Goal: Use online tool/utility: Use online tool/utility

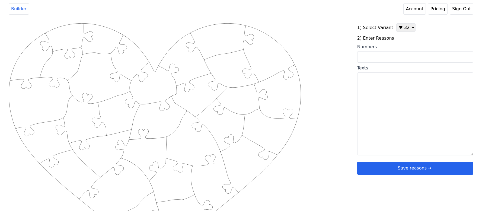
click at [408, 30] on select "♥ 12 ♥ 20 ♥ 32 ■ 12 ■ 20 ■ 32 ■ 60" at bounding box center [405, 27] width 19 height 8
select select "1"
click at [396, 23] on select "♥ 12 ♥ 20 ♥ 32 ■ 12 ■ 20 ■ 32 ■ 60" at bounding box center [405, 27] width 19 height 8
click at [386, 53] on input "Numbers" at bounding box center [415, 56] width 116 height 11
type input "3 5 6 7 14 15 16 19 24 27 30 33"
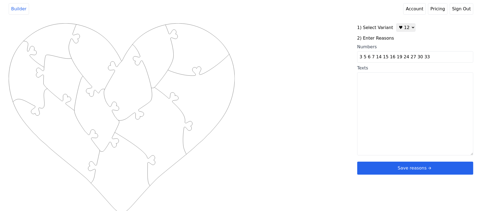
click at [336, 69] on div "Created with Snap .strokeh12 {stroke:#00ff00;stroke-width:1.89;stroke-miterlimi…" at bounding box center [241, 109] width 464 height 173
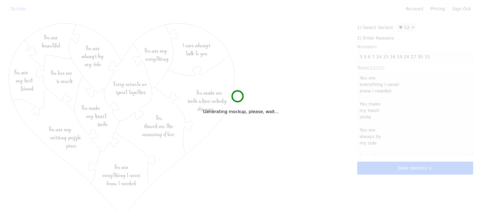
type textarea "You are everything I never knew I needed You make my heart smile You are always…"
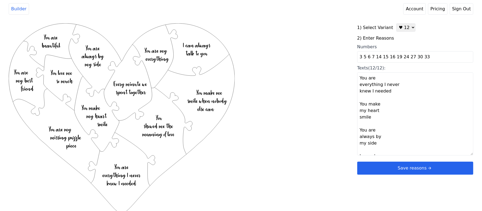
click at [398, 171] on button "Save reasons" at bounding box center [415, 168] width 116 height 13
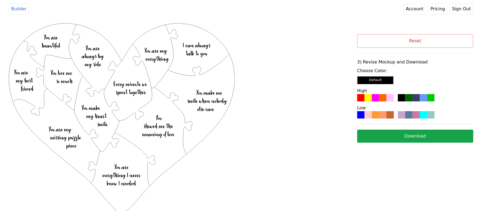
click at [372, 95] on div at bounding box center [375, 97] width 7 height 7
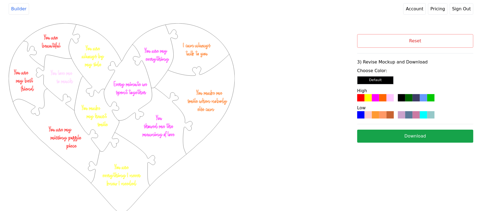
click at [407, 136] on button "Download" at bounding box center [415, 136] width 116 height 13
click at [417, 6] on link "Account" at bounding box center [414, 8] width 22 height 11
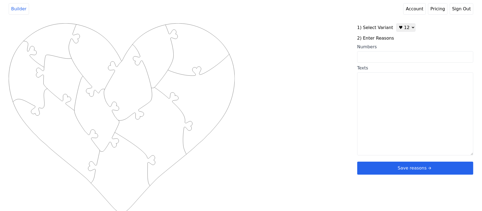
drag, startPoint x: 394, startPoint y: 90, endPoint x: 389, endPoint y: 92, distance: 5.6
click at [394, 91] on textarea "Texts" at bounding box center [415, 113] width 116 height 83
paste textarea "You make me smile You are gorgeous You make me feel loved You always comfort me…"
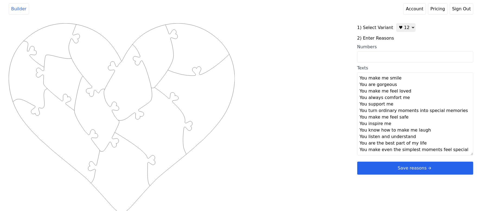
click at [403, 84] on textarea "You make me smile You are gorgeous You make me feel loved You always comfort me…" at bounding box center [415, 113] width 116 height 83
click at [404, 81] on textarea "You make me smile You are gorgeous You make me feel loved You always comfort me…" at bounding box center [415, 113] width 116 height 83
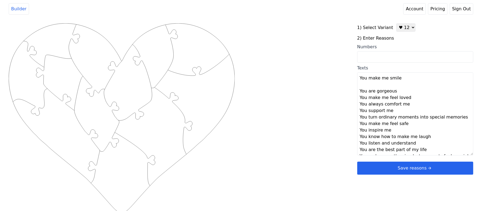
click at [401, 89] on textarea "You make me smile You are gorgeous You make me feel loved You always comfort me…" at bounding box center [415, 113] width 116 height 83
drag, startPoint x: 401, startPoint y: 89, endPoint x: 425, endPoint y: 98, distance: 26.1
click at [425, 98] on textarea "You make me smile You are gorgeous You make me feel loved You always comfort me…" at bounding box center [415, 113] width 116 height 83
click at [403, 91] on textarea "You make me smile You are gorgeous You make me feel loved You always comfort me…" at bounding box center [415, 113] width 116 height 83
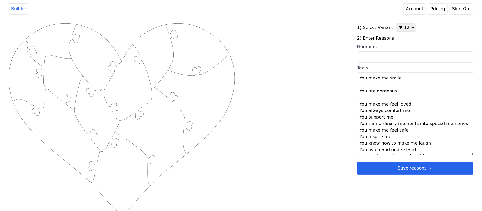
click at [409, 104] on textarea "You make me smile You are gorgeous You make me feel loved You always comfort me…" at bounding box center [415, 113] width 116 height 83
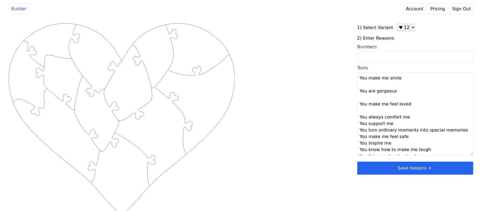
click at [410, 118] on textarea "You make me smile You are gorgeous You make me feel loved You always comfort me…" at bounding box center [415, 113] width 116 height 83
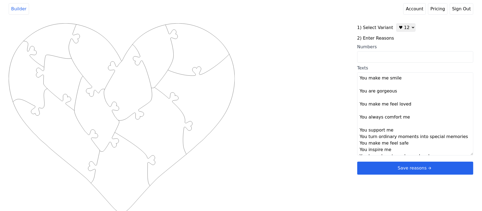
click at [394, 129] on textarea "You make me smile You are gorgeous You make me feel loved You always comfort me…" at bounding box center [415, 113] width 116 height 83
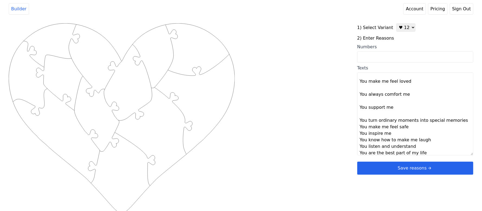
scroll to position [33, 0]
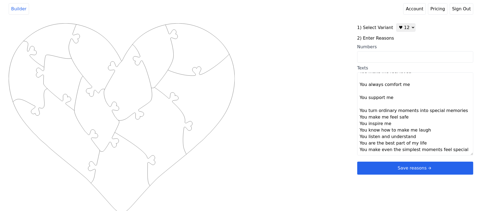
click at [458, 113] on textarea "You make me smile You are gorgeous You make me feel loved You always comfort me…" at bounding box center [415, 113] width 116 height 83
click at [409, 124] on textarea "You make me smile You are gorgeous You make me feel loved You always comfort me…" at bounding box center [415, 113] width 116 height 83
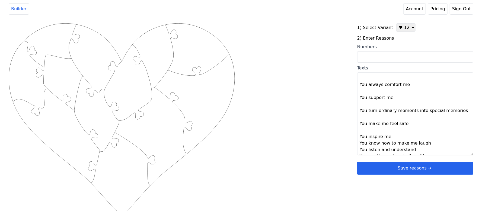
scroll to position [46, 0]
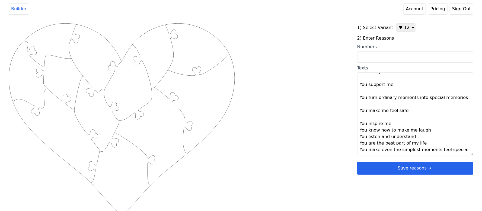
click at [396, 124] on textarea "You make me smile You are gorgeous You make me feel loved You always comfort me…" at bounding box center [415, 113] width 116 height 83
click at [430, 137] on textarea "You make me smile You are gorgeous You make me feel loved You always comfort me…" at bounding box center [415, 113] width 116 height 83
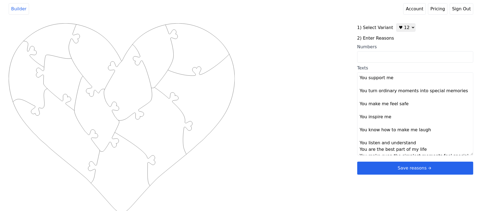
scroll to position [59, 0]
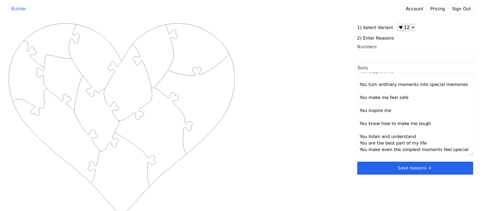
click at [416, 140] on textarea "You make me smile You are gorgeous You make me feel loved You always comfort me…" at bounding box center [415, 113] width 116 height 83
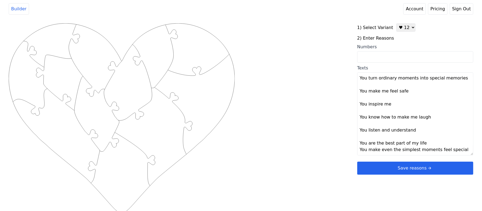
click at [426, 146] on textarea "You make me smile You are gorgeous You make me feel loved You always comfort me…" at bounding box center [415, 113] width 116 height 83
type textarea "You make me smile You are gorgeous You make me feel loved You always comfort me…"
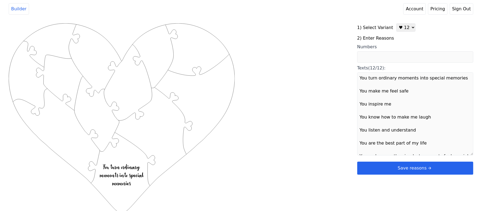
click at [310, 123] on div "Created with Snap .strokeh12 {stroke:#00ff00;stroke-width:1.89;stroke-miterlimi…" at bounding box center [183, 109] width 348 height 173
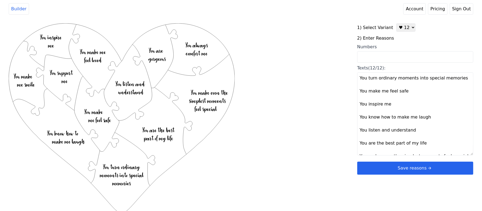
click at [390, 168] on button "Save reasons" at bounding box center [415, 168] width 116 height 13
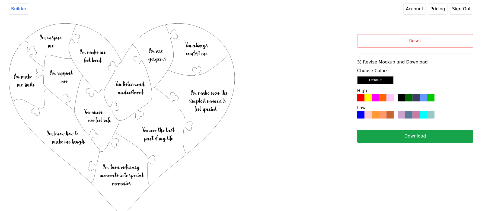
click at [417, 99] on div at bounding box center [415, 97] width 7 height 7
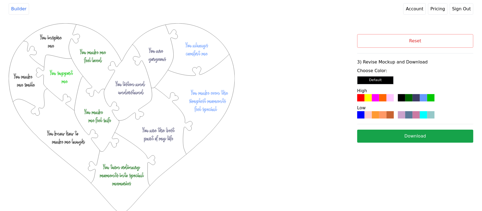
click at [406, 137] on button "Download" at bounding box center [415, 136] width 116 height 13
click at [409, 43] on button "Reset" at bounding box center [415, 41] width 116 height 14
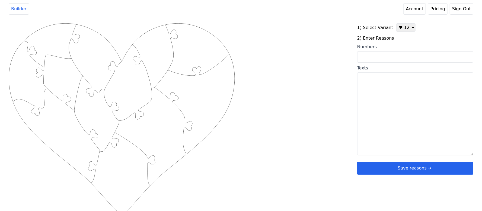
click at [384, 96] on textarea "Texts" at bounding box center [415, 113] width 116 height 83
paste textarea "1. Me haces enormemente feliz 2. Completas mi vida 3. Te quiero un montón 4. Qu…"
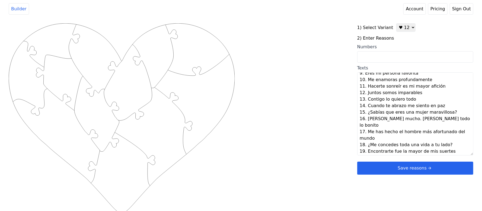
scroll to position [59, 0]
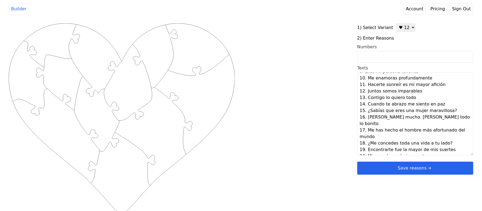
type textarea "Me haces enormemente feliz Completas mi vida Te quiero un montón Quiero una vid…"
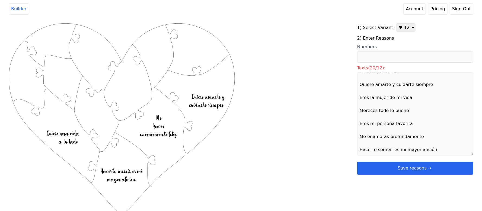
click at [303, 136] on div "Created with Snap .strokeh12 {stroke:#00ff00;stroke-width:1.89;stroke-miterlimi…" at bounding box center [183, 109] width 348 height 173
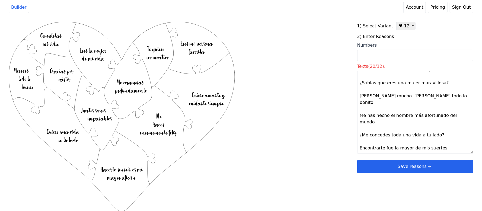
scroll to position [2, 0]
click at [402, 23] on select "♥ 12 ♥ 20 ♥ 32 ■ 12 ■ 20 ■ 32 ■ 60" at bounding box center [405, 25] width 19 height 8
select select "2"
click at [396, 21] on select "♥ 12 ♥ 20 ♥ 32 ■ 12 ■ 20 ■ 32 ■ 60" at bounding box center [405, 25] width 19 height 8
click at [314, 68] on div "Created with Snap .strokeh12 {stroke:#00ff00;stroke-width:1.89;stroke-miterlimi…" at bounding box center [183, 107] width 348 height 173
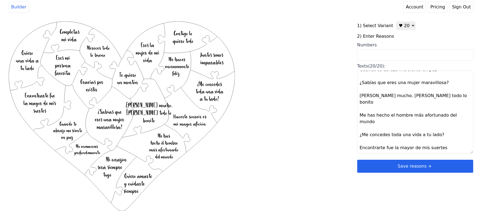
click at [390, 165] on button "Save reasons" at bounding box center [415, 166] width 116 height 13
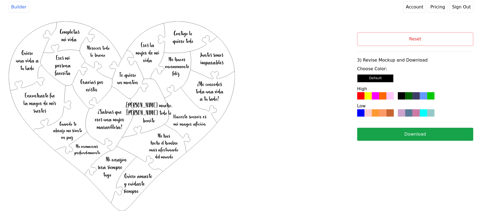
click at [382, 111] on div at bounding box center [382, 112] width 7 height 7
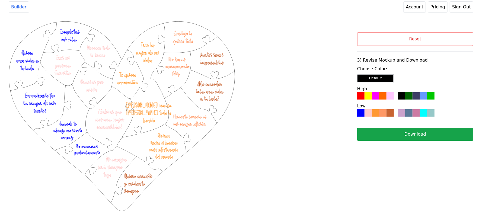
click at [395, 137] on button "Download" at bounding box center [415, 134] width 116 height 13
click at [416, 43] on button "Reset" at bounding box center [415, 39] width 116 height 14
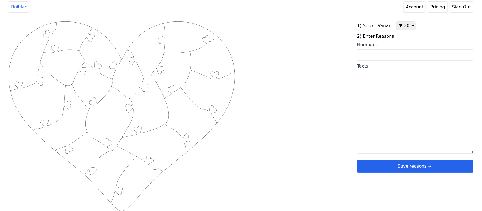
drag, startPoint x: 406, startPoint y: 33, endPoint x: 403, endPoint y: 27, distance: 6.3
click at [405, 32] on div "1) Select Variant ♥ 12 ♥ 20 ♥ 32 ■ 12 ■ 20 ■ 32 ■ 60 2) Enter Reasons Numbers T…" at bounding box center [415, 96] width 116 height 151
drag, startPoint x: 403, startPoint y: 27, endPoint x: 401, endPoint y: 30, distance: 3.5
click at [403, 27] on select "♥ 12 ♥ 20 ♥ 32 ■ 12 ■ 20 ■ 32 ■ 60" at bounding box center [405, 25] width 19 height 8
select select "1"
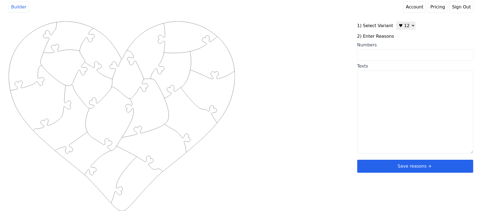
click at [396, 21] on select "♥ 12 ♥ 20 ♥ 32 ■ 12 ■ 20 ■ 32 ■ 60" at bounding box center [405, 25] width 19 height 8
click at [390, 57] on input "Numbers" at bounding box center [415, 54] width 116 height 11
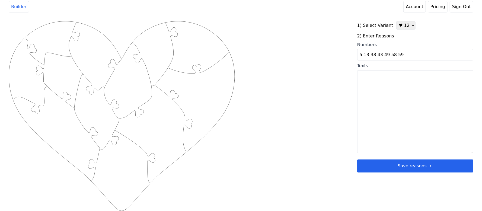
type input "5 13 38 43 49 58 59"
click at [283, 102] on div "Created with Snap .strokeh12 {stroke:#00ff00;stroke-width:1.89;stroke-miterlimi…" at bounding box center [183, 107] width 348 height 173
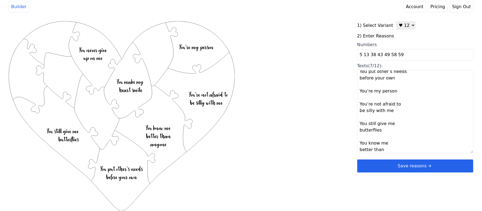
scroll to position [65, 0]
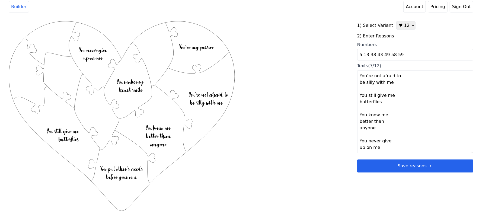
click at [375, 149] on textarea "You make my heart smile You put other’s needs before your own You’re my person …" at bounding box center [415, 111] width 116 height 83
paste textarea "our hands & hearts fit perfectly together; your hugs melt away all my worries; …"
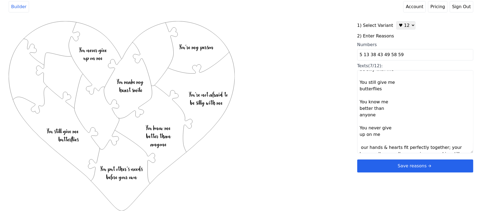
scroll to position [82, 0]
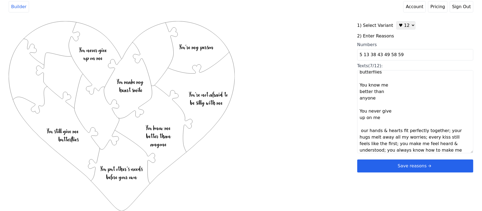
click at [439, 130] on textarea "You make my heart smile You put other’s needs before your own You’re my person …" at bounding box center [415, 111] width 116 height 83
click at [429, 142] on textarea "You make my heart smile You put other’s needs before your own You’re my person …" at bounding box center [415, 111] width 116 height 83
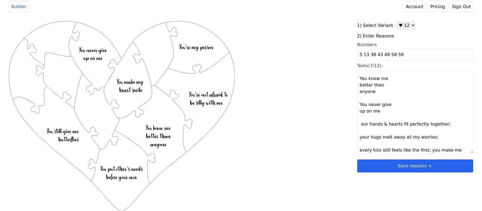
scroll to position [104, 0]
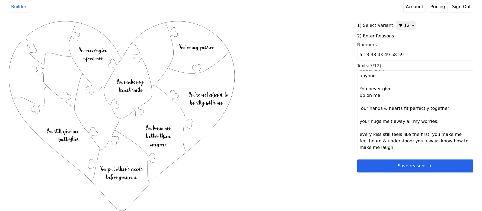
click at [400, 143] on textarea "You make my heart smile You put other’s needs before your own You’re my person …" at bounding box center [415, 111] width 116 height 83
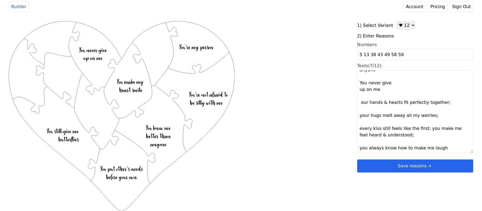
scroll to position [111, 0]
click at [403, 136] on textarea "You make my heart smile You put other’s needs before your own You’re my person …" at bounding box center [415, 111] width 116 height 83
click at [433, 117] on textarea "You make my heart smile You put other’s needs before your own You’re my person …" at bounding box center [415, 111] width 116 height 83
click at [448, 101] on textarea "You make my heart smile You put other’s needs before your own You’re my person …" at bounding box center [415, 111] width 116 height 83
type textarea "You make my heart smile You put other’s needs before your own You’re my person …"
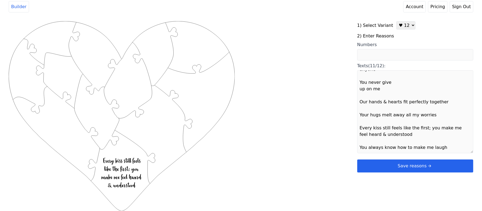
click at [324, 112] on div "Created with Snap .strokeh12 {stroke:#00ff00;stroke-width:1.89;stroke-miterlimi…" at bounding box center [183, 107] width 348 height 173
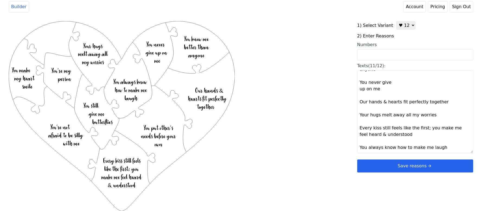
click at [420, 128] on textarea "You make my heart smile You put other’s needs before your own You’re my person …" at bounding box center [415, 111] width 116 height 83
type textarea "You make my heart smile You put other’s needs before your own You’re my person …"
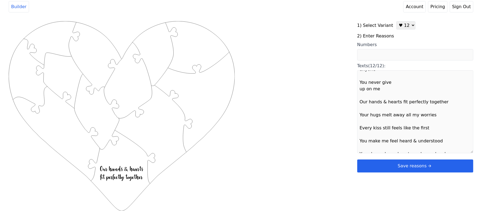
click at [323, 128] on div "Created with Snap .strokeh12 {stroke:#00ff00;stroke-width:1.89;stroke-miterlimi…" at bounding box center [183, 107] width 348 height 173
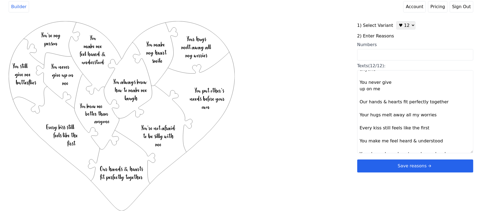
click at [403, 166] on button "Save reasons" at bounding box center [415, 165] width 116 height 13
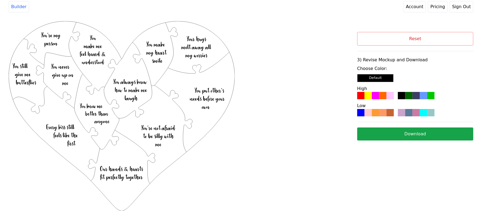
click at [373, 98] on div at bounding box center [375, 95] width 7 height 7
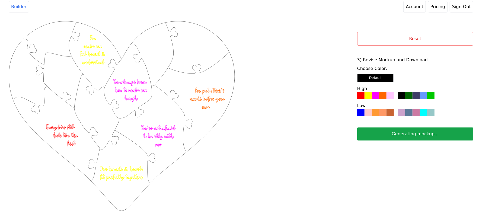
drag, startPoint x: 373, startPoint y: 98, endPoint x: 337, endPoint y: 65, distance: 49.7
click at [313, 40] on div "Created with Snap .strokeh12 {stroke:#00ff00;stroke-width:1.89;stroke-miterlimi…" at bounding box center [183, 91] width 348 height 141
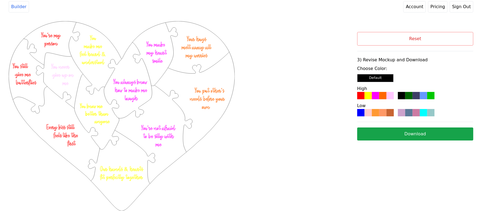
click at [379, 133] on button "Download" at bounding box center [415, 133] width 116 height 13
drag, startPoint x: 424, startPoint y: 46, endPoint x: 421, endPoint y: 43, distance: 4.4
click at [421, 43] on button "Reset" at bounding box center [415, 39] width 116 height 14
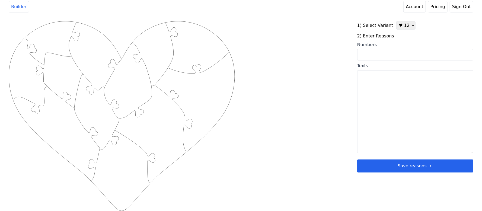
click at [398, 92] on textarea "Texts" at bounding box center [415, 111] width 116 height 83
paste textarea "You are very patient You make me happy how you take care of [PERSON_NAME] You g…"
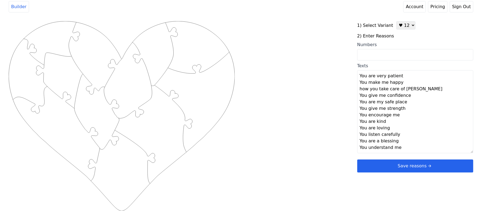
click at [409, 75] on textarea "You are very patient You make me happy how you take care of [PERSON_NAME] You g…" at bounding box center [415, 111] width 116 height 83
click at [409, 91] on textarea "You are very patient You make me happy how you take care of [PERSON_NAME] You g…" at bounding box center [415, 111] width 116 height 83
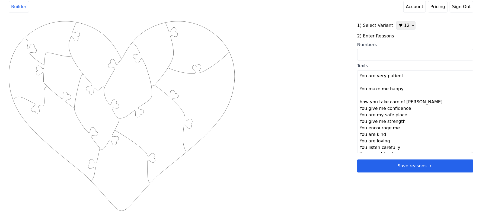
drag, startPoint x: 427, startPoint y: 103, endPoint x: 421, endPoint y: 107, distance: 8.0
click at [427, 103] on textarea "You are very patient You make me happy how you take care of [PERSON_NAME] You g…" at bounding box center [415, 111] width 116 height 83
click at [408, 117] on textarea "You are very patient You make me happy how you take care of [PERSON_NAME] You g…" at bounding box center [415, 111] width 116 height 83
click at [402, 128] on textarea "You are very patient You make me happy how you take care of [PERSON_NAME] You g…" at bounding box center [415, 111] width 116 height 83
click at [404, 140] on textarea "You are very patient You make me happy how you take care of [PERSON_NAME] You g…" at bounding box center [415, 111] width 116 height 83
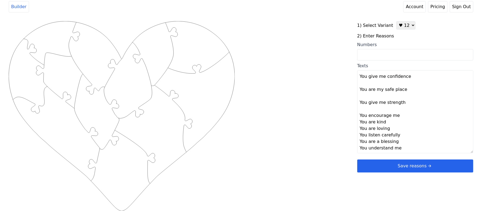
scroll to position [39, 0]
click at [401, 116] on textarea "You are very patient You make me happy how you take care of [PERSON_NAME] You g…" at bounding box center [415, 111] width 116 height 83
click at [390, 130] on textarea "You are very patient You make me happy how you take care of [PERSON_NAME] You g…" at bounding box center [415, 111] width 116 height 83
click at [392, 128] on textarea "You are very patient You make me happy how you take care of [PERSON_NAME] You g…" at bounding box center [415, 111] width 116 height 83
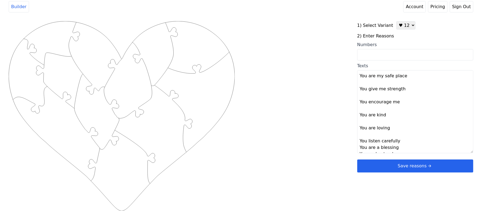
click at [400, 140] on textarea "You are very patient You make me happy how you take care of [PERSON_NAME] You g…" at bounding box center [415, 111] width 116 height 83
click at [401, 139] on textarea "You are very patient You make me happy how you take care of [PERSON_NAME] You g…" at bounding box center [415, 111] width 116 height 83
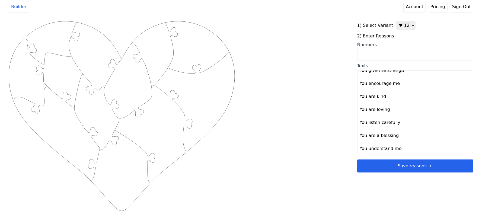
scroll to position [72, 0]
type textarea "You are very patient You make me happy How you take care of [PERSON_NAME] You g…"
click at [314, 137] on div "Created with Snap .strokeh12 {stroke:#00ff00;stroke-width:1.89;stroke-miterlimi…" at bounding box center [183, 107] width 348 height 173
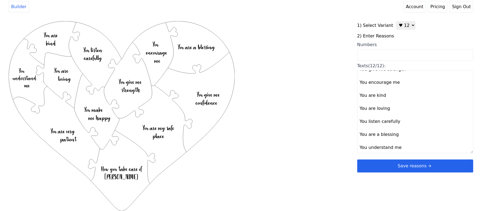
drag, startPoint x: 371, startPoint y: 165, endPoint x: 414, endPoint y: 34, distance: 138.7
click at [414, 34] on label "2) Enter Reasons" at bounding box center [415, 36] width 116 height 7
click at [388, 172] on button "Save reasons" at bounding box center [415, 165] width 116 height 13
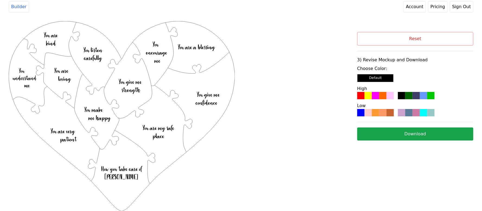
click at [375, 95] on div at bounding box center [375, 95] width 7 height 7
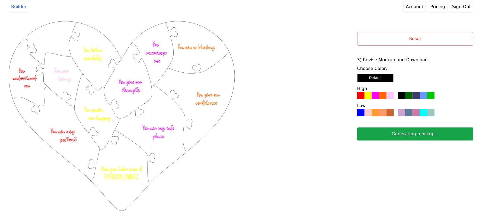
click at [384, 133] on button "Generating mockup..." at bounding box center [415, 133] width 116 height 13
click at [435, 41] on button "Reset" at bounding box center [415, 39] width 116 height 14
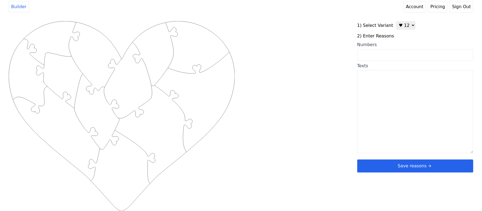
click at [404, 28] on select "♥ 12 ♥ 20 ♥ 32 ■ 12 ■ 20 ■ 32 ■ 60" at bounding box center [405, 25] width 19 height 8
select select "2"
click at [396, 21] on select "♥ 12 ♥ 20 ♥ 32 ■ 12 ■ 20 ■ 32 ■ 60" at bounding box center [405, 25] width 19 height 8
click at [391, 57] on input "Numbers" at bounding box center [415, 54] width 116 height 11
paste input "1, 5, 11, 13, 18, 19, 25, 28, 32, 44, 49, 53, 54, 60, 62, 64, 66, 67, 69, 76"
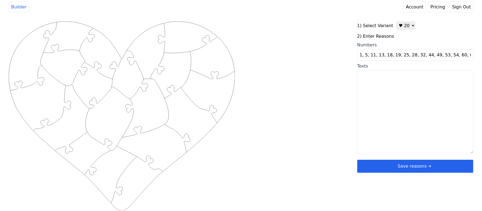
scroll to position [0, 18]
type input "1, 5, 11, 13, 18, 19, 25, 28, 32, 44, 49, 53, 54, 60, 62, 64, 66, 67, 69, 76"
click at [312, 54] on div "Created with Snap .strokeh20 {stroke:#00ff00;stroke-width:1.56;stroke-miterlimi…" at bounding box center [183, 107] width 348 height 173
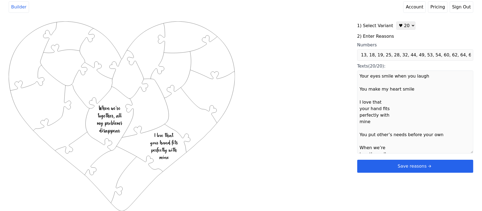
scroll to position [0, 0]
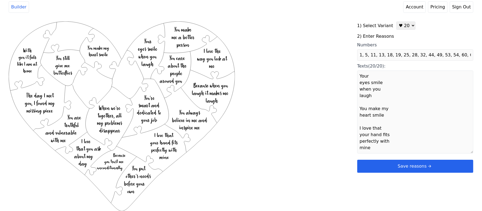
type textarea "Your eyes smile when you laugh You make my heart smile I love that your hand fi…"
click at [385, 162] on button "Save reasons" at bounding box center [415, 166] width 116 height 13
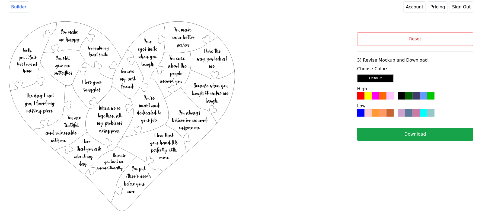
click at [387, 116] on div at bounding box center [389, 112] width 7 height 7
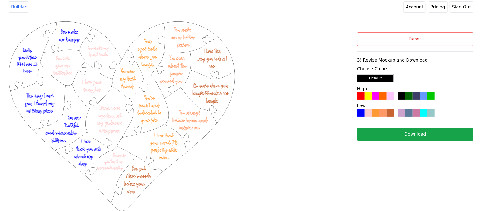
click at [423, 133] on button "Download" at bounding box center [415, 134] width 116 height 13
click at [436, 36] on button "Reset" at bounding box center [415, 39] width 116 height 14
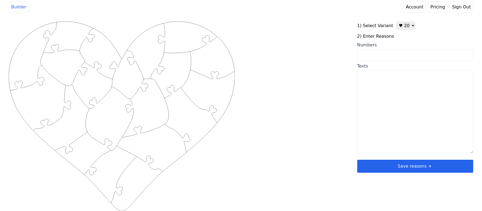
click at [405, 23] on select "♥ 12 ♥ 20 ♥ 32 ■ 12 ■ 20 ■ 32 ■ 60" at bounding box center [405, 25] width 19 height 8
select select "4"
click at [396, 23] on select "♥ 12 ♥ 20 ♥ 32 ■ 12 ■ 20 ■ 32 ■ 60" at bounding box center [405, 25] width 19 height 8
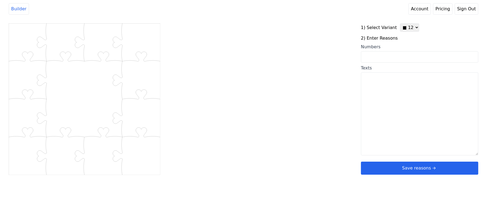
click at [407, 113] on textarea "Texts" at bounding box center [419, 113] width 117 height 83
paste textarea "Your sense of humor is perfect The way you care about who you love An amazing U…"
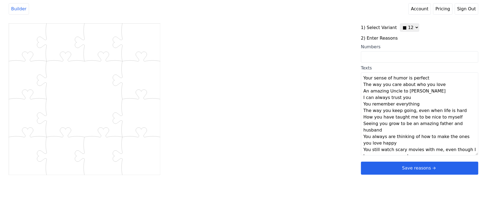
click at [427, 82] on textarea "Your sense of humor is perfect The way you care about who you love An amazing U…" at bounding box center [419, 113] width 117 height 83
click at [431, 79] on textarea "Your sense of humor is perfect The way you care about who you love An amazing U…" at bounding box center [419, 113] width 117 height 83
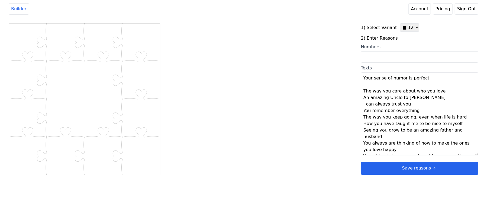
click at [442, 93] on textarea "Your sense of humor is perfect The way you care about who you love An amazing U…" at bounding box center [419, 113] width 117 height 83
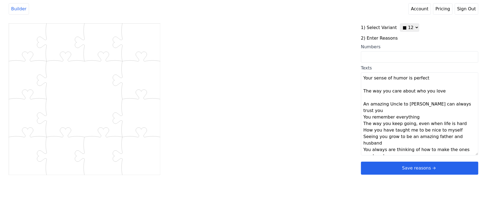
click at [423, 102] on textarea "Your sense of humor is perfect The way you care about who you love An amazing U…" at bounding box center [419, 113] width 117 height 83
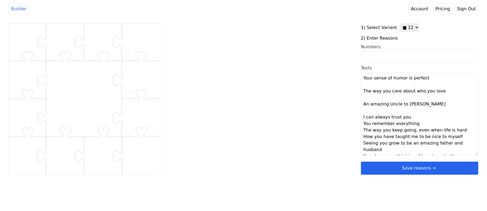
click at [407, 117] on textarea "Your sense of humor is perfect The way you care about who you love An amazing U…" at bounding box center [419, 113] width 117 height 83
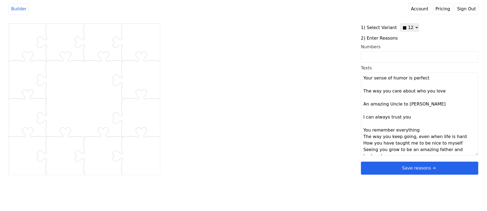
click at [419, 130] on textarea "Your sense of humor is perfect The way you care about who you love An amazing U…" at bounding box center [419, 113] width 117 height 83
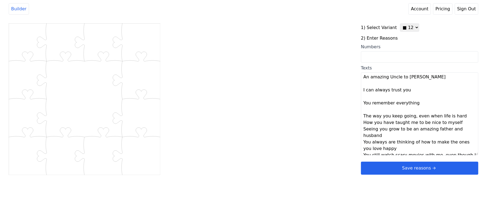
scroll to position [52, 0]
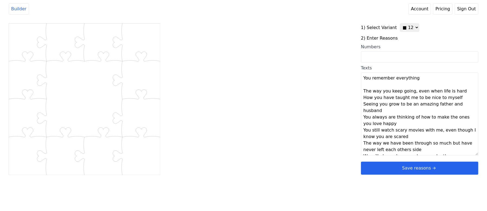
click at [460, 93] on textarea "Your sense of humor is perfect The way you care about who you love An amazing U…" at bounding box center [419, 113] width 117 height 83
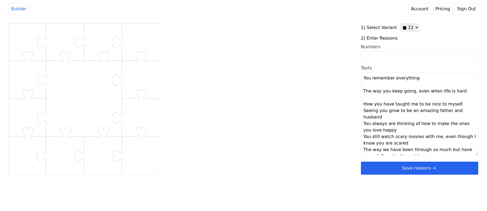
click at [452, 104] on textarea "Your sense of humor is perfect The way you care about who you love An amazing U…" at bounding box center [419, 113] width 117 height 83
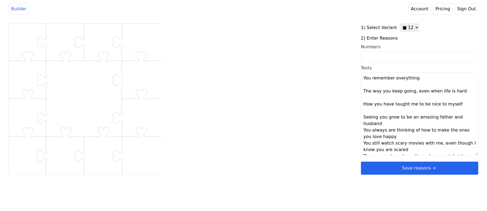
click at [470, 120] on textarea "Your sense of humor is perfect The way you care about who you love An amazing U…" at bounding box center [419, 113] width 117 height 83
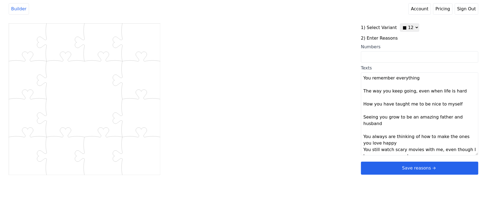
click at [383, 138] on textarea "Your sense of humor is perfect The way you care about who you love An amazing U…" at bounding box center [419, 113] width 117 height 83
click at [389, 138] on textarea "Your sense of humor is perfect The way you care about who you love An amazing U…" at bounding box center [419, 113] width 117 height 83
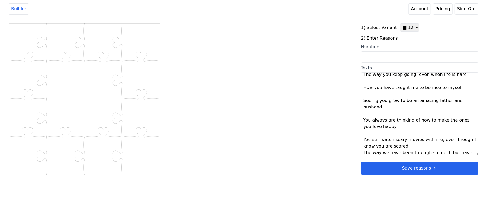
scroll to position [78, 0]
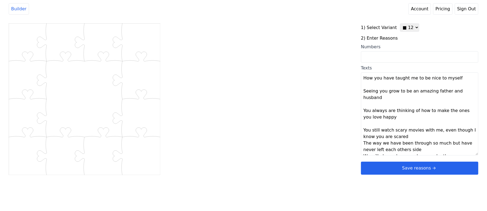
click at [412, 131] on textarea "Your sense of humor is perfect The way you care about who you love An amazing U…" at bounding box center [419, 113] width 117 height 83
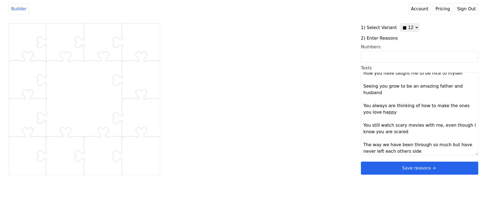
scroll to position [85, 0]
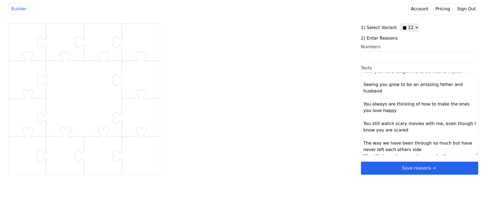
click at [419, 144] on textarea "Your sense of humor is perfect The way you care about who you love An amazing U…" at bounding box center [419, 113] width 117 height 83
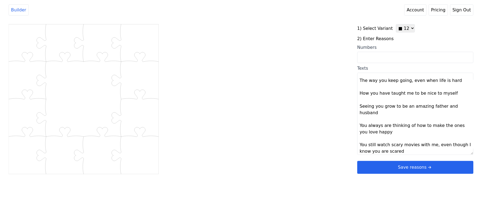
scroll to position [0, 0]
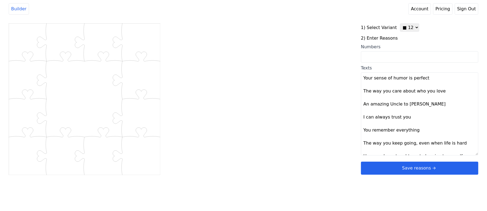
type textarea "Your sense of humor is perfect The way you care about who you love An amazing U…"
click at [312, 100] on div "Created with Snap .str0sq12 {stroke:#00ff00;stroke-width:0.62;stroke-miterlimit…" at bounding box center [185, 109] width 352 height 173
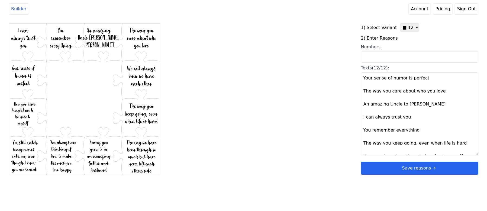
click at [416, 165] on button "Save reasons" at bounding box center [419, 168] width 117 height 13
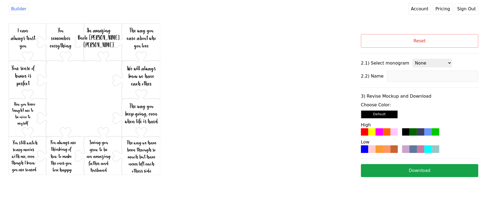
click at [429, 62] on select "None 1 2 4 6 7 8 3 (12 reasons) 3 (20 reasons) 3 (32 reasons) 3 (60 reasons)" at bounding box center [433, 63] width 40 height 8
select select "6"
click at [413, 59] on select "None 1 2 4 6 7 8 3 (12 reasons) 3 (20 reasons) 3 (32 reasons) 3 (60 reasons)" at bounding box center [433, 63] width 40 height 8
click at [411, 79] on input at bounding box center [432, 75] width 91 height 11
type input "Alvi"
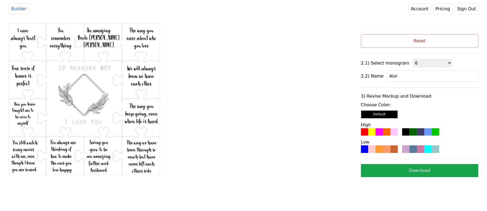
click at [303, 111] on div "Created with Snap .str0sq12 {stroke:#00ff00;stroke-width:0.62;stroke-miterlimit…" at bounding box center [185, 110] width 352 height 175
click at [388, 149] on div at bounding box center [386, 148] width 7 height 7
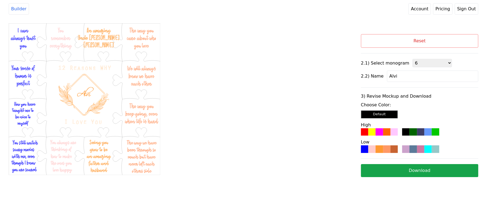
click at [420, 172] on button "Download" at bounding box center [419, 170] width 117 height 13
click at [417, 44] on button "Reset" at bounding box center [419, 41] width 117 height 14
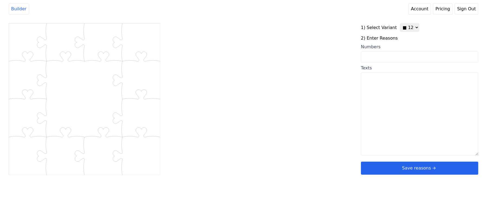
click at [411, 29] on select "♥ 12 ♥ 20 ♥ 32 ■ 12 ■ 20 ■ 32 ■ 60" at bounding box center [409, 27] width 19 height 8
select select "1"
click at [400, 23] on select "♥ 12 ♥ 20 ♥ 32 ■ 12 ■ 20 ■ 32 ■ 60" at bounding box center [409, 27] width 19 height 8
click at [279, 74] on div "Created with Snap .strokeh12 {stroke:#00ff00;stroke-width:1.89;stroke-miterlimi…" at bounding box center [183, 109] width 348 height 173
click at [384, 95] on textarea "Texts" at bounding box center [415, 113] width 116 height 83
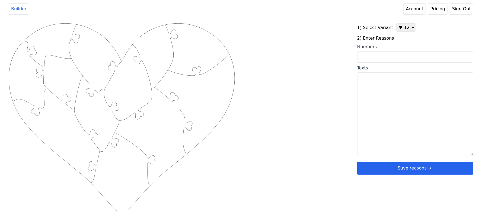
paste textarea "You're my best friend, You gave me our family, You're the best cat mom ever, Yo…"
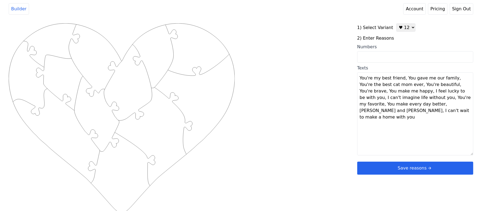
click at [402, 76] on textarea "You're my best friend, You gave me our family, You're the best cat mom ever, Yo…" at bounding box center [415, 113] width 116 height 83
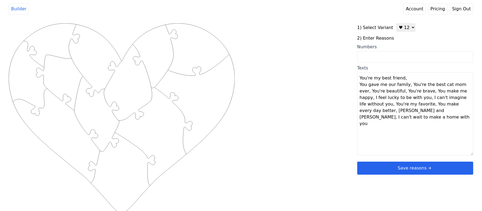
click at [407, 85] on textarea "You're my best friend, You gave me our family, You're the best cat mom ever, Yo…" at bounding box center [415, 113] width 116 height 83
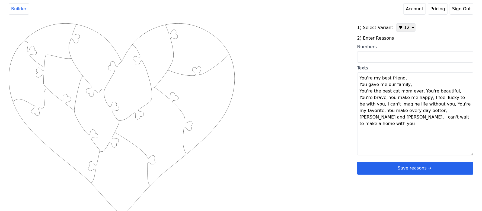
click at [417, 91] on textarea "You're my best friend, You gave me our family, You're the best cat mom ever, Yo…" at bounding box center [415, 113] width 116 height 83
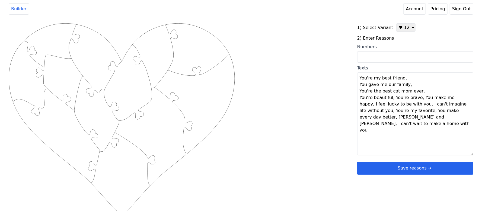
click at [391, 97] on textarea "You're my best friend, You gave me our family, You're the best cat mom ever, Yo…" at bounding box center [415, 113] width 116 height 83
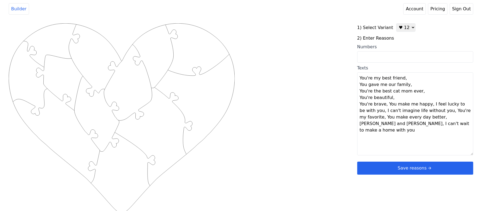
click at [386, 105] on textarea "You're my best friend, You gave me our family, You're the best cat mom ever, Yo…" at bounding box center [415, 113] width 116 height 83
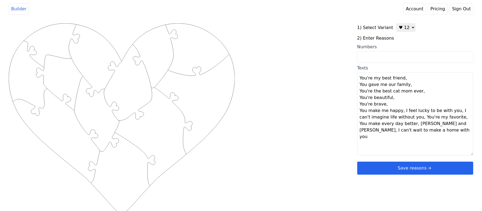
click at [400, 110] on textarea "You're my best friend, You gave me our family, You're the best cat mom ever, Yo…" at bounding box center [415, 113] width 116 height 83
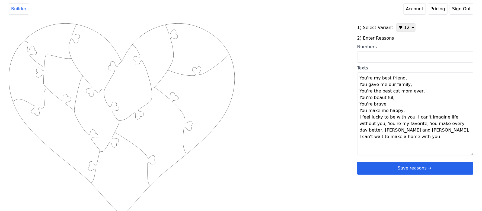
click at [410, 118] on textarea "You're my best friend, You gave me our family, You're the best cat mom ever, Yo…" at bounding box center [415, 113] width 116 height 83
click at [421, 122] on textarea "You're my best friend, You gave me our family, You're the best cat mom ever, Yo…" at bounding box center [415, 113] width 116 height 83
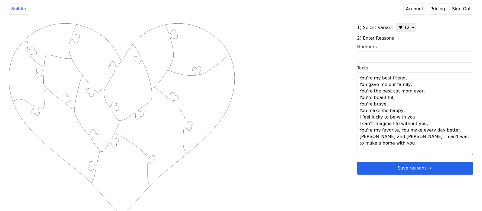
click at [395, 131] on textarea "You're my best friend, You gave me our family, You're the best cat mom ever, Yo…" at bounding box center [415, 113] width 116 height 83
click at [413, 136] on textarea "You're my best friend, You gave me our family, You're the best cat mom ever, Yo…" at bounding box center [415, 113] width 116 height 83
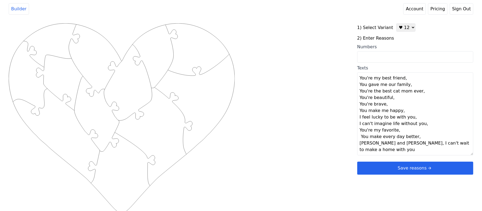
click at [405, 144] on textarea "You're my best friend, You gave me our family, You're the best cat mom ever, Yo…" at bounding box center [415, 113] width 116 height 83
click at [316, 137] on div "Created with Snap .strokeh12 {stroke:#00ff00;stroke-width:1.89;stroke-miterlimi…" at bounding box center [183, 109] width 348 height 173
type textarea "You're my best friend You gave me our family You're the best cat mom ever You'r…"
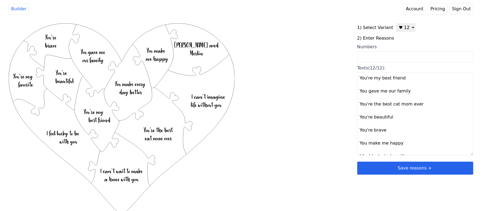
click at [375, 169] on button "Save reasons" at bounding box center [415, 168] width 116 height 13
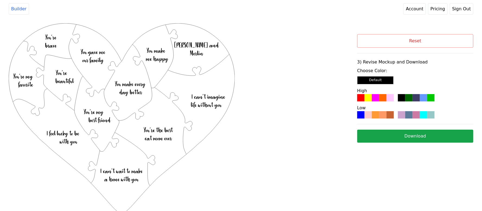
click at [382, 102] on div "Choose Color: Default High Low" at bounding box center [415, 92] width 116 height 51
click at [384, 99] on div at bounding box center [382, 97] width 7 height 7
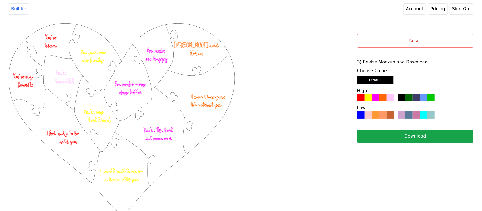
drag, startPoint x: 384, startPoint y: 99, endPoint x: 345, endPoint y: 51, distance: 61.8
click at [342, 45] on div "Created with Snap .strokeh12 {stroke:#00ff00;stroke-width:1.89;stroke-miterlimi…" at bounding box center [183, 93] width 348 height 141
click at [384, 134] on button "Download" at bounding box center [415, 136] width 116 height 13
click at [416, 41] on button "Reset" at bounding box center [415, 41] width 116 height 14
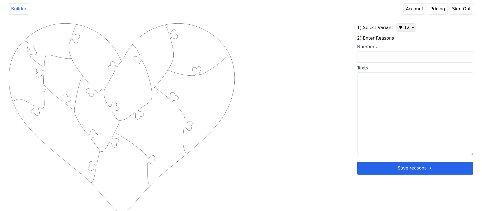
click at [405, 28] on select "♥ 12 ♥ 20 ♥ 32 ■ 12 ■ 20 ■ 32 ■ 60" at bounding box center [405, 27] width 19 height 8
click at [396, 23] on select "♥ 12 ♥ 20 ♥ 32 ■ 12 ■ 20 ■ 32 ■ 60" at bounding box center [405, 27] width 19 height 8
click at [371, 61] on input "Numbers" at bounding box center [415, 56] width 116 height 11
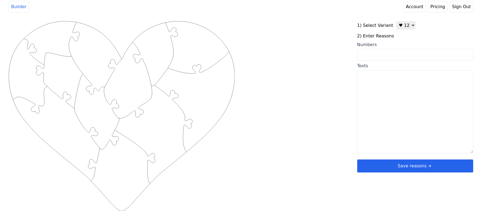
type input "1"
type input "1 3 10 24 25 28 29 43 52 53 62 63"
click at [319, 65] on div "Created with Snap .strokeh12 {stroke:#00ff00;stroke-width:1.89;stroke-miterlimi…" at bounding box center [183, 107] width 348 height 173
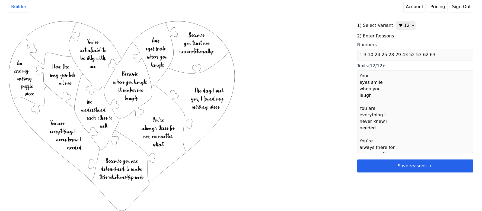
type textarea "Your eyes smile when you laugh You are everything I never knew I needed You’re …"
click at [408, 166] on button "Save reasons" at bounding box center [415, 165] width 116 height 13
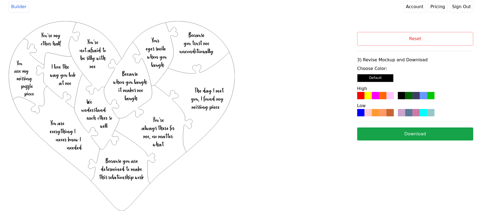
click at [378, 109] on div "Low" at bounding box center [415, 109] width 116 height 14
click at [378, 111] on div at bounding box center [375, 112] width 7 height 7
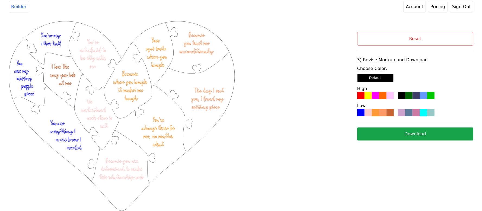
click at [388, 136] on button "Download" at bounding box center [415, 133] width 116 height 13
